Goal: Task Accomplishment & Management: Complete application form

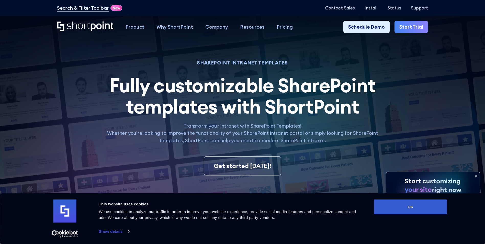
click at [415, 28] on link "Start Trial" at bounding box center [412, 27] width 34 height 12
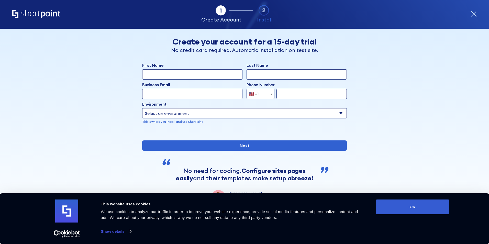
click at [166, 74] on input "First Name" at bounding box center [192, 74] width 100 height 10
type input "[PERSON_NAME]"
type input "[GEOGRAPHIC_DATA]"
type input "[EMAIL_ADDRESS][DOMAIN_NAME]"
select select "+1"
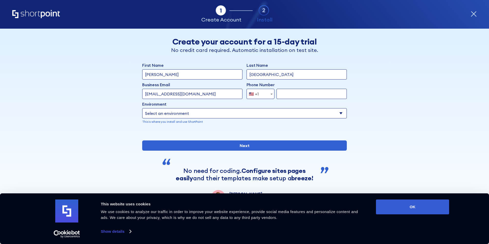
type input "9132205111"
click at [180, 111] on select "Select an environment Microsoft 365 SharePoint Online SharePoint 2019 (On-Premi…" at bounding box center [244, 113] width 205 height 10
select select "Microsoft 365"
click at [142, 108] on select "Select an environment Microsoft 365 SharePoint Online SharePoint 2019 (On-Premi…" at bounding box center [244, 113] width 205 height 10
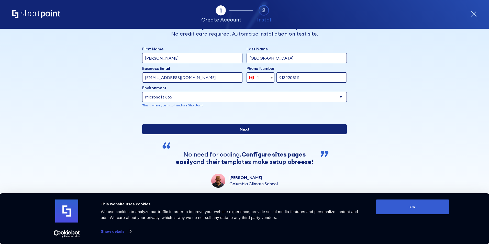
click at [232, 134] on input "Next" at bounding box center [244, 129] width 205 height 10
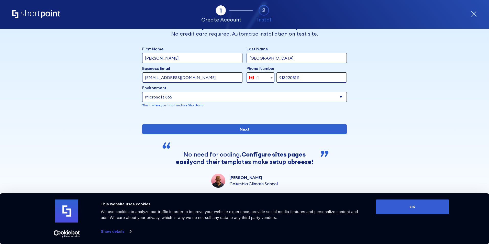
drag, startPoint x: 218, startPoint y: 69, endPoint x: 113, endPoint y: 65, distance: 104.2
click at [113, 65] on div "Back Back Create your account for a 15-day trial No credit card required. Autom…" at bounding box center [244, 100] width 313 height 176
type input "[EMAIL_ADDRESS][DOMAIN_NAME]"
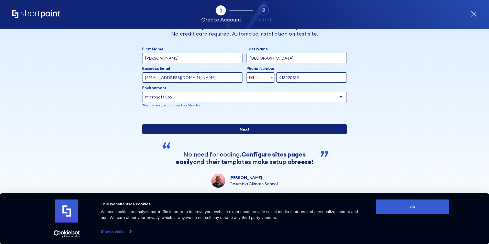
click at [238, 134] on input "Next" at bounding box center [244, 129] width 205 height 10
